Goal: Task Accomplishment & Management: Complete application form

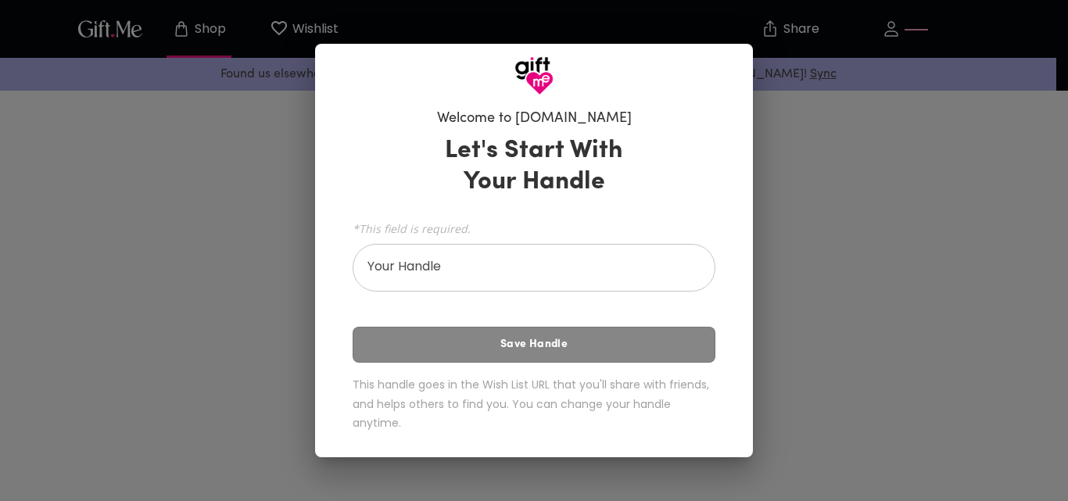
click at [486, 345] on div "Let's Start With Your Handle *This field is required. Your Handle Your Handle S…" at bounding box center [534, 286] width 363 height 317
click at [486, 350] on div "Let's Start With Your Handle *This field is required. Your Handle Your Handle S…" at bounding box center [534, 286] width 363 height 317
click at [486, 352] on div "Let's Start With Your Handle *This field is required. Your Handle Your Handle S…" at bounding box center [534, 286] width 363 height 317
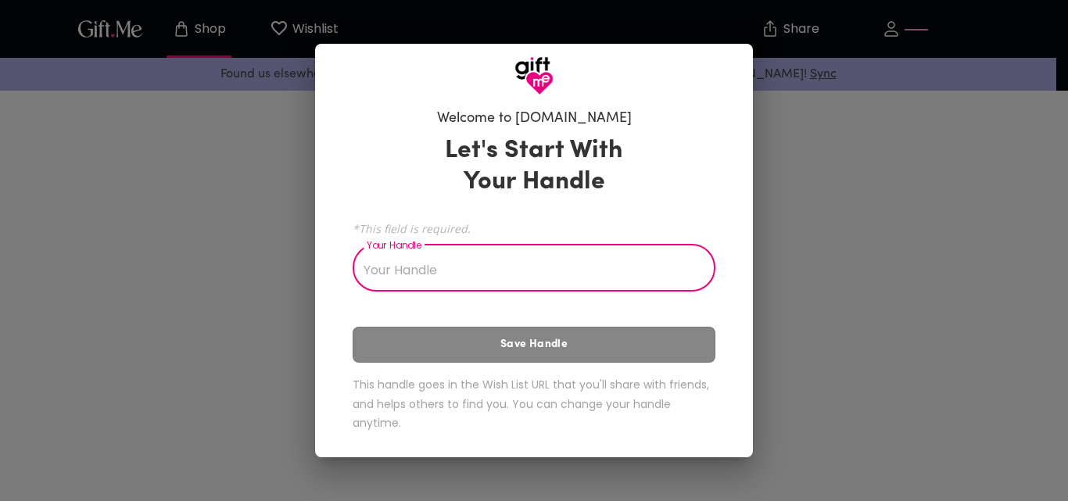
click at [445, 282] on input "Your Handle" at bounding box center [526, 270] width 346 height 44
type input "uwimaana"
click at [531, 362] on div "Let's Start With Your Handle *This field is required. Your Handle uwimaana Your…" at bounding box center [534, 286] width 363 height 317
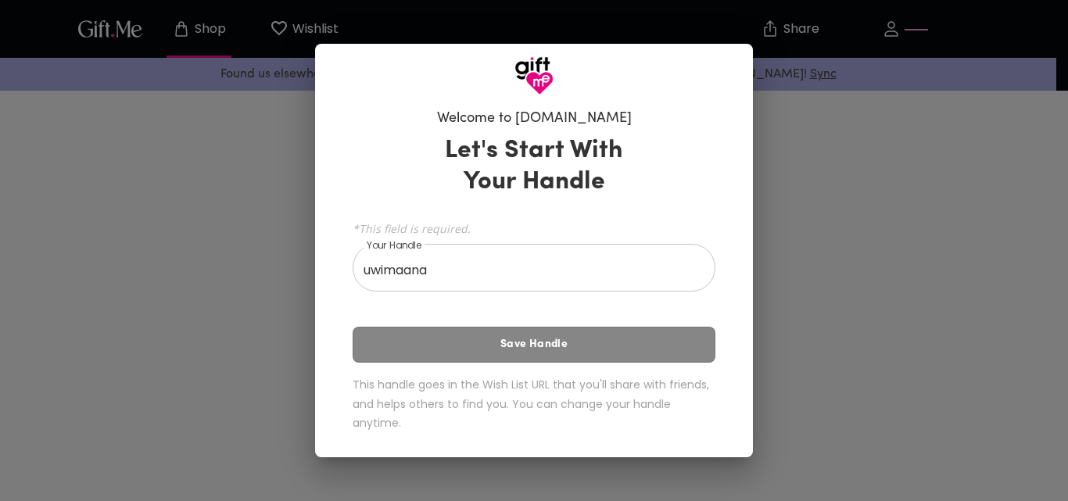
click at [527, 362] on div "Let's Start With Your Handle *This field is required. Your Handle uwimaana Your…" at bounding box center [534, 286] width 363 height 317
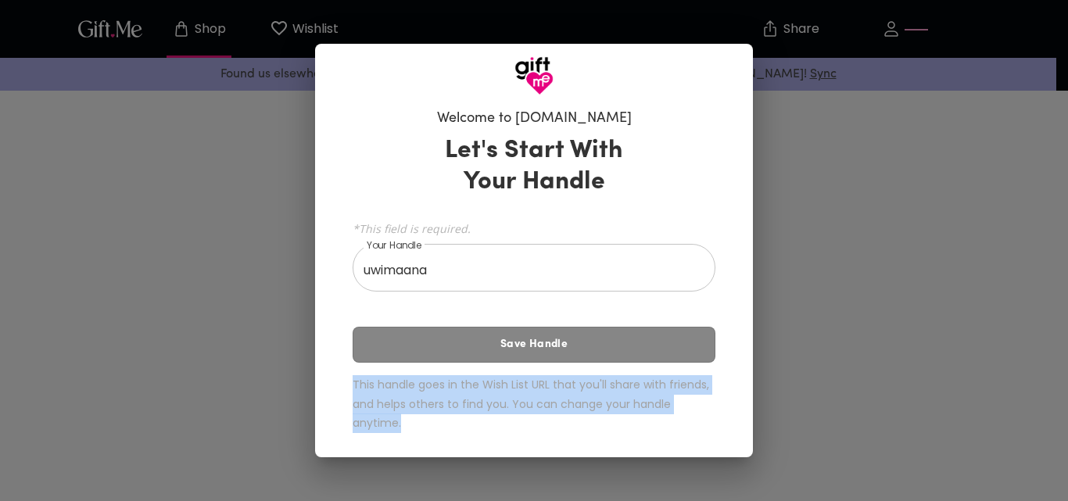
click at [527, 362] on div "Let's Start With Your Handle *This field is required. Your Handle uwimaana Your…" at bounding box center [534, 286] width 363 height 317
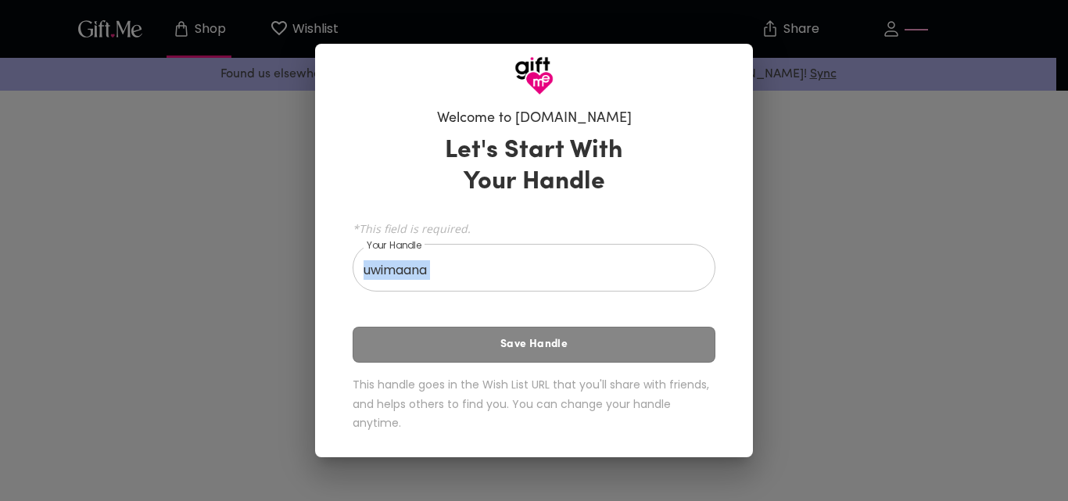
click at [882, 316] on div "Welcome to [DOMAIN_NAME] Let's Start With Your Handle *This field is required. …" at bounding box center [534, 250] width 1068 height 501
